Goal: Transaction & Acquisition: Purchase product/service

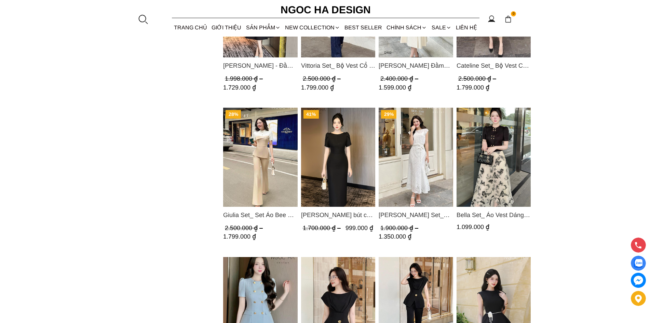
scroll to position [547, 0]
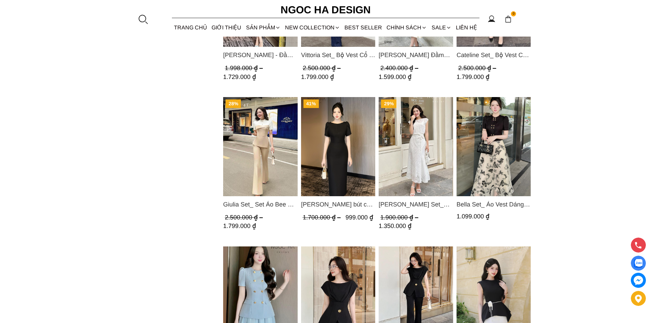
click at [488, 164] on img "Product image - Bella Set_ Áo Vest Dáng Lửng Cúc Đồng, Chân Váy Họa Tiết Bướm A…" at bounding box center [493, 146] width 74 height 99
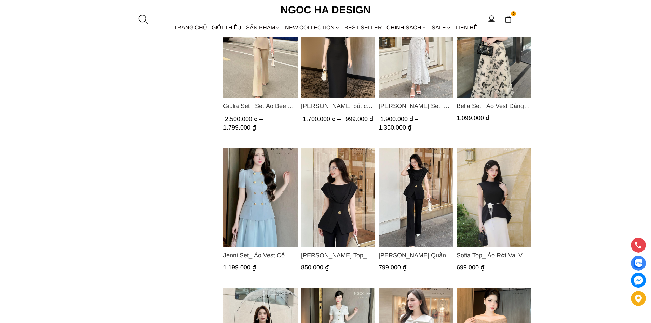
scroll to position [751, 0]
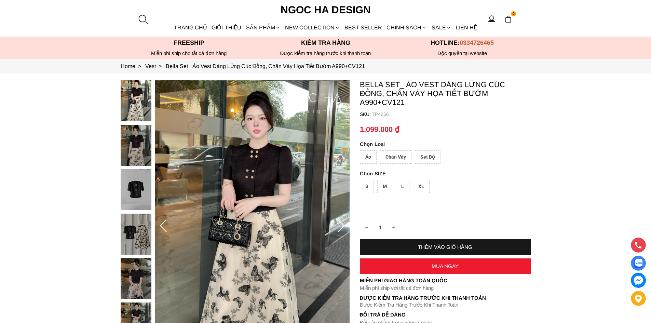
click at [368, 159] on div "Áo" at bounding box center [368, 156] width 17 height 13
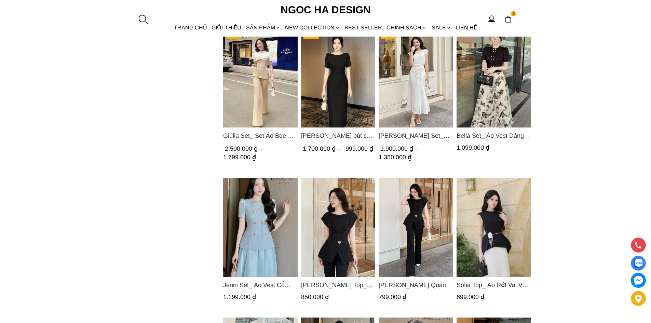
scroll to position [615, 0]
